Goal: Transaction & Acquisition: Purchase product/service

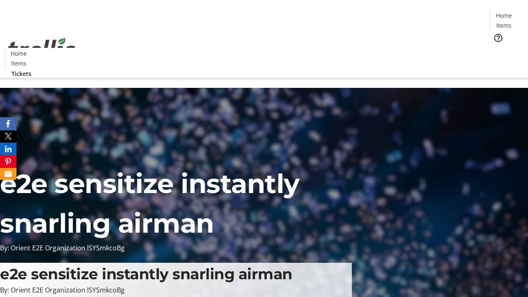
click at [497, 48] on span "Tickets" at bounding box center [507, 52] width 20 height 9
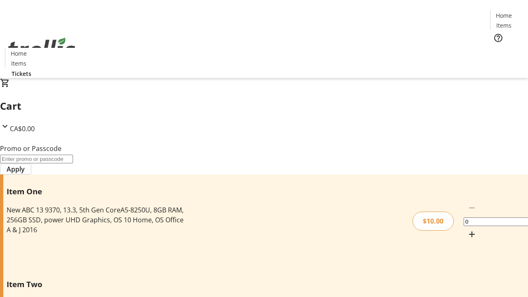
click at [467, 229] on mat-icon "Increment by one" at bounding box center [472, 234] width 10 height 10
type input "1"
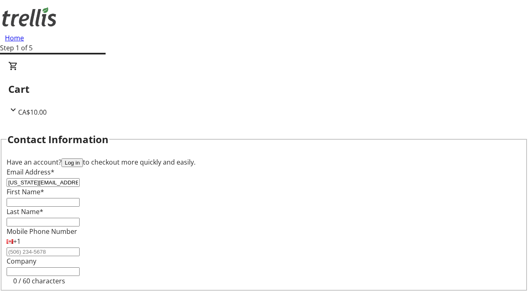
type input "[US_STATE][EMAIL_ADDRESS][DOMAIN_NAME]"
type input "[US_STATE]"
type input "[PERSON_NAME]"
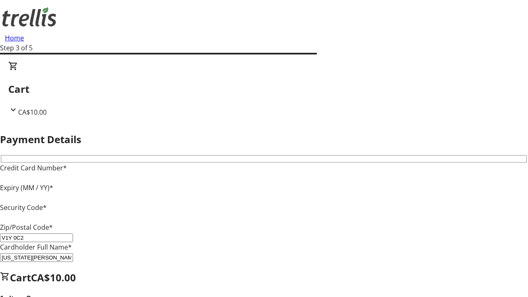
type input "V1Y 0C2"
